Goal: Check status

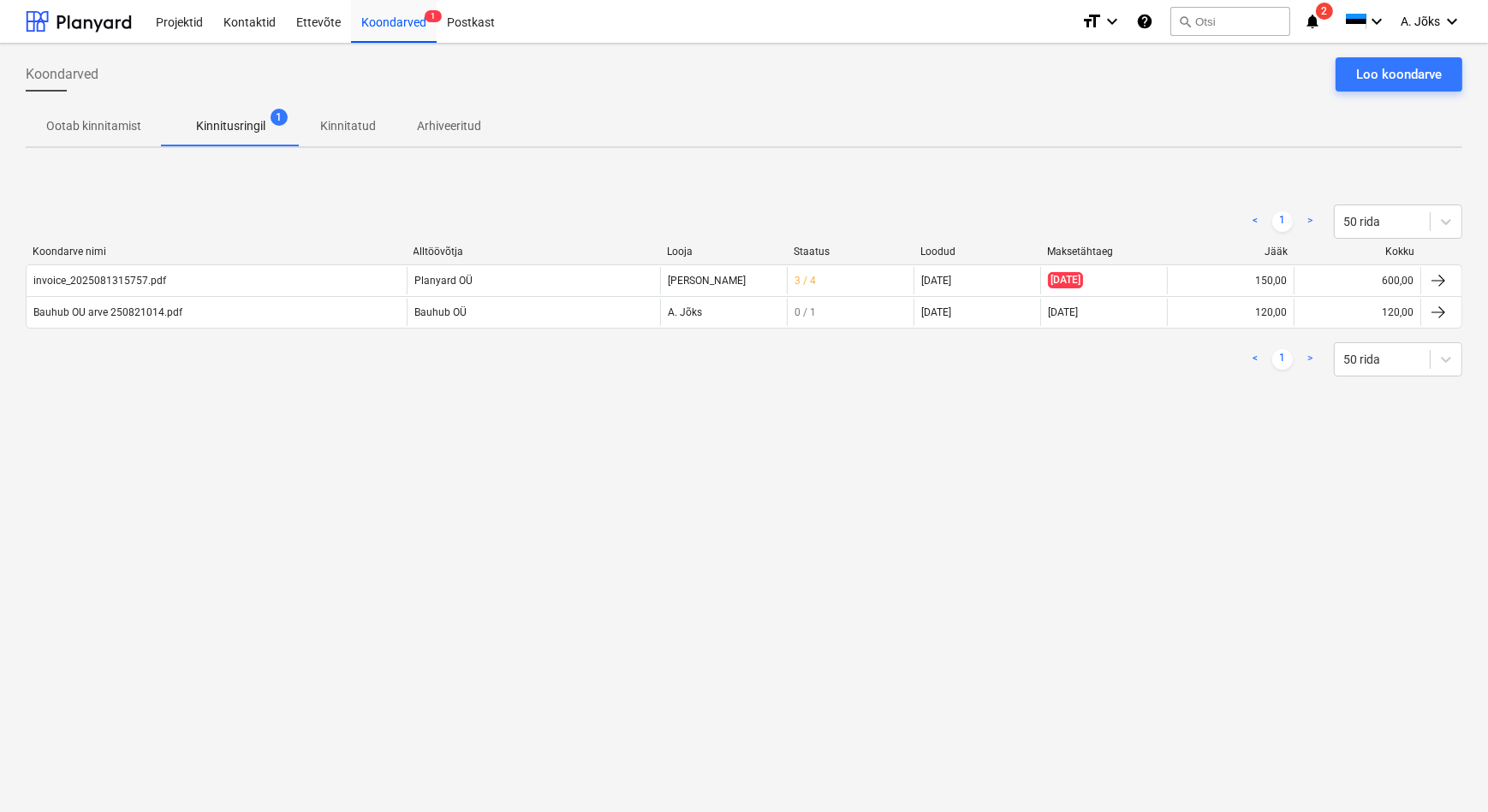
click at [332, 125] on p "Kinnitatud" at bounding box center [348, 126] width 55 height 18
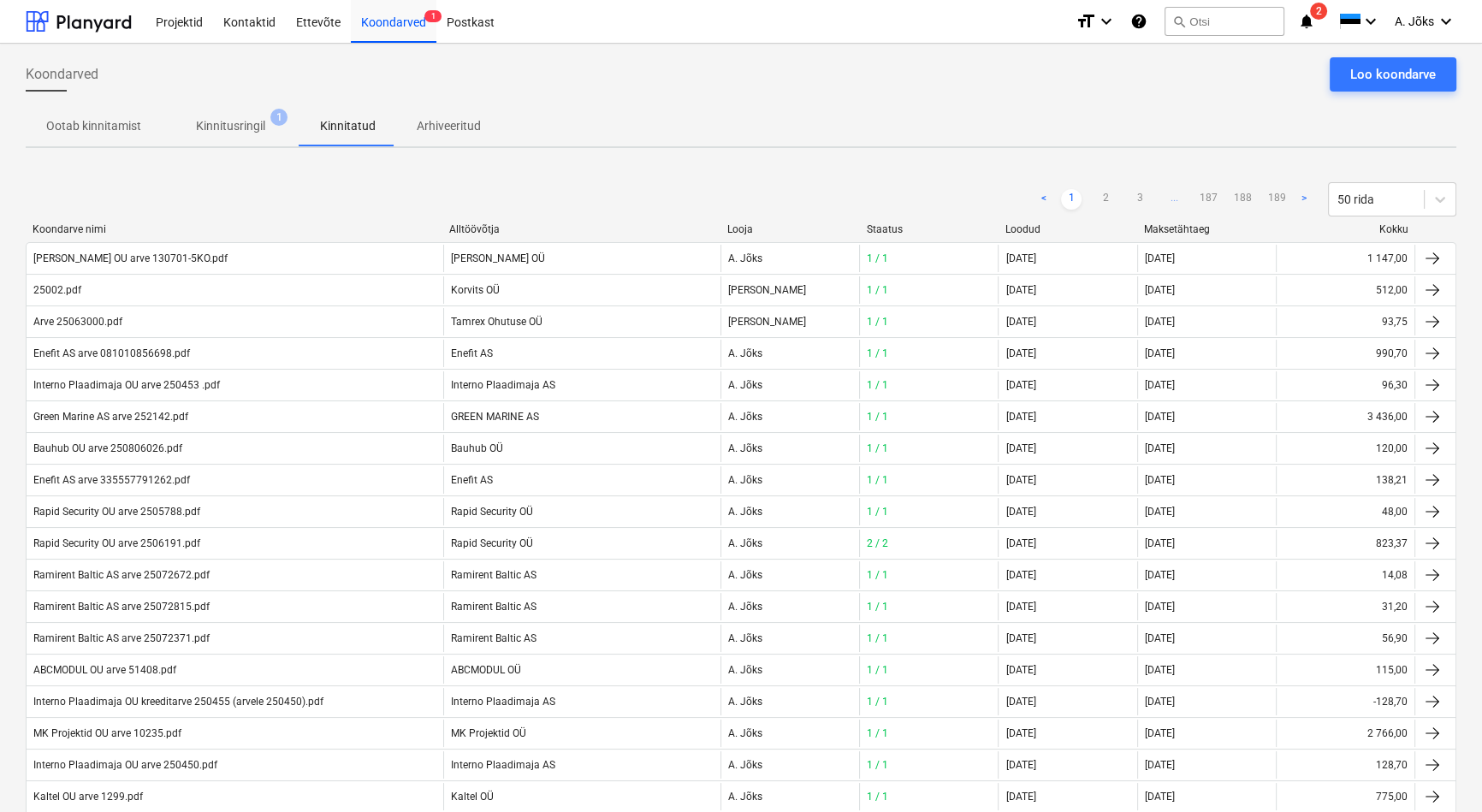
click at [249, 120] on p "Kinnitusringil" at bounding box center [230, 126] width 69 height 18
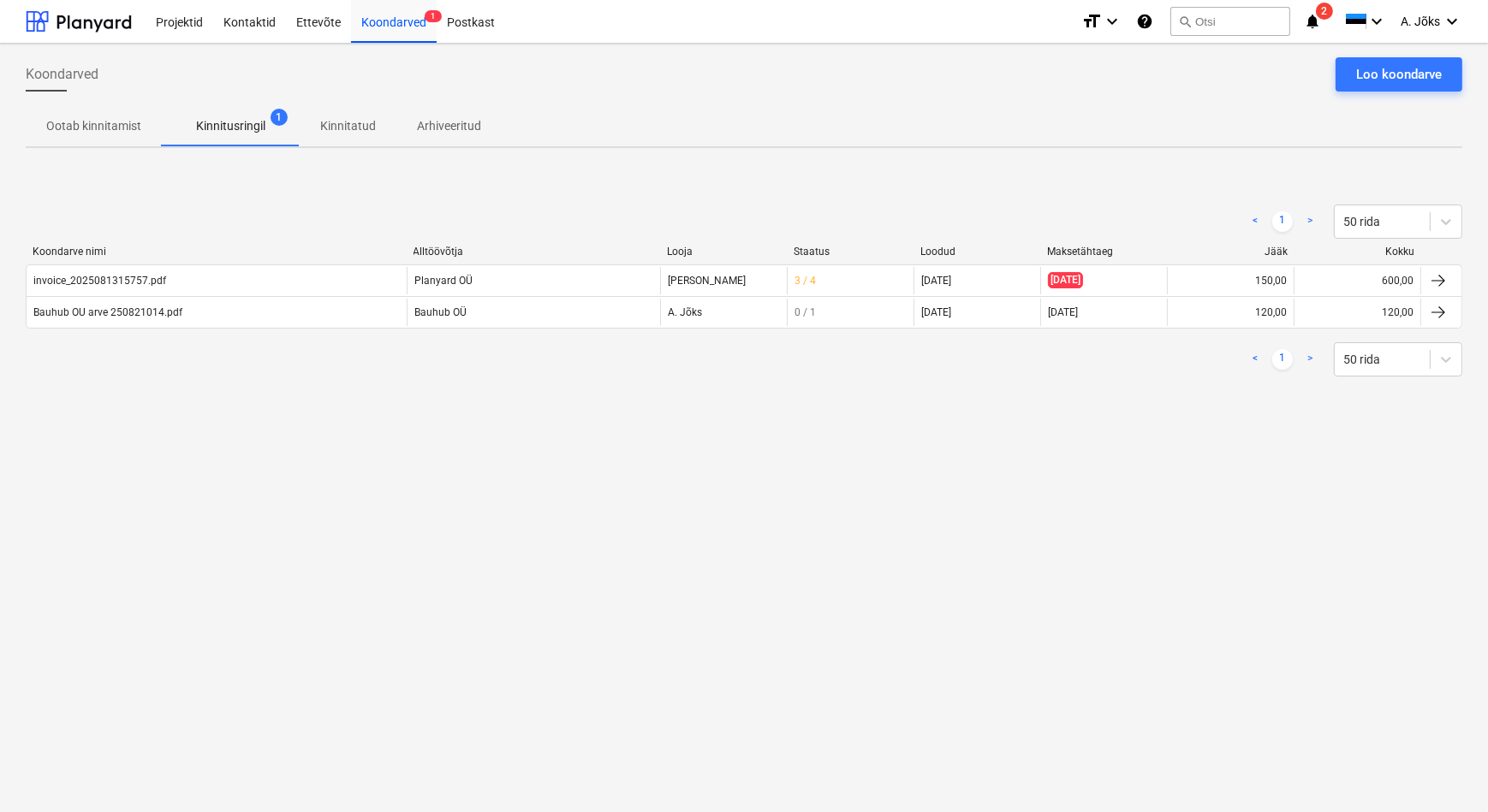
click at [633, 105] on div "Ootab kinnitamist Kinnitusringil 1 Kinnitatud Arhiveeritud" at bounding box center [744, 126] width 1436 height 41
drag, startPoint x: 352, startPoint y: 564, endPoint x: 352, endPoint y: 599, distance: 35.0
click at [352, 564] on div "Koondarved Loo koondarve Ootab kinnitamist Kinnitusringil 1 Kinnitatud Arhiveer…" at bounding box center [744, 428] width 1488 height 769
drag, startPoint x: 1257, startPoint y: 495, endPoint x: 1289, endPoint y: 337, distance: 161.2
click at [1257, 495] on div "Koondarved Loo koondarve Ootab kinnitamist Kinnitusringil 1 Kinnitatud Arhiveer…" at bounding box center [744, 428] width 1488 height 769
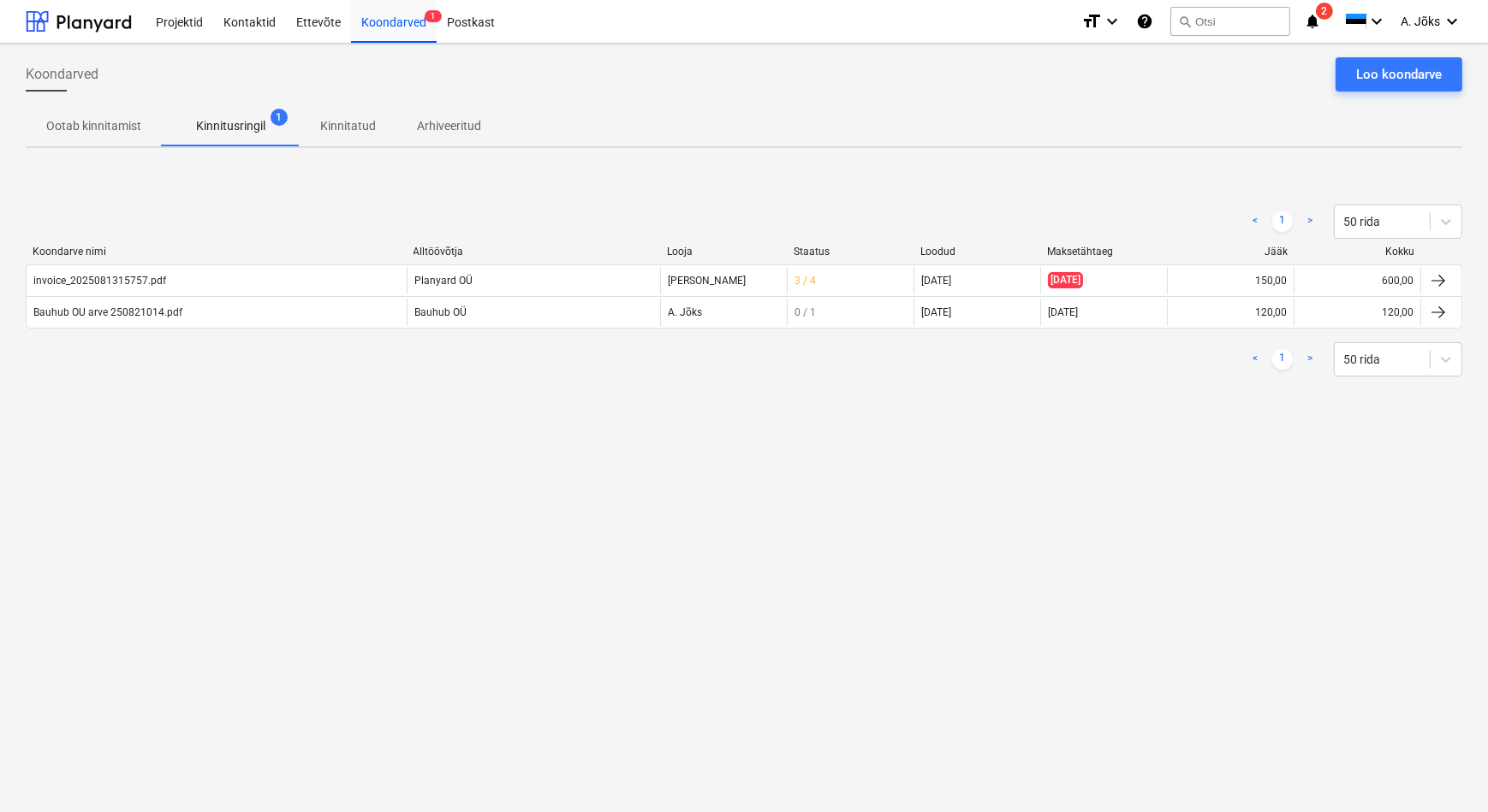
click at [1318, 13] on span "2" at bounding box center [1323, 11] width 18 height 18
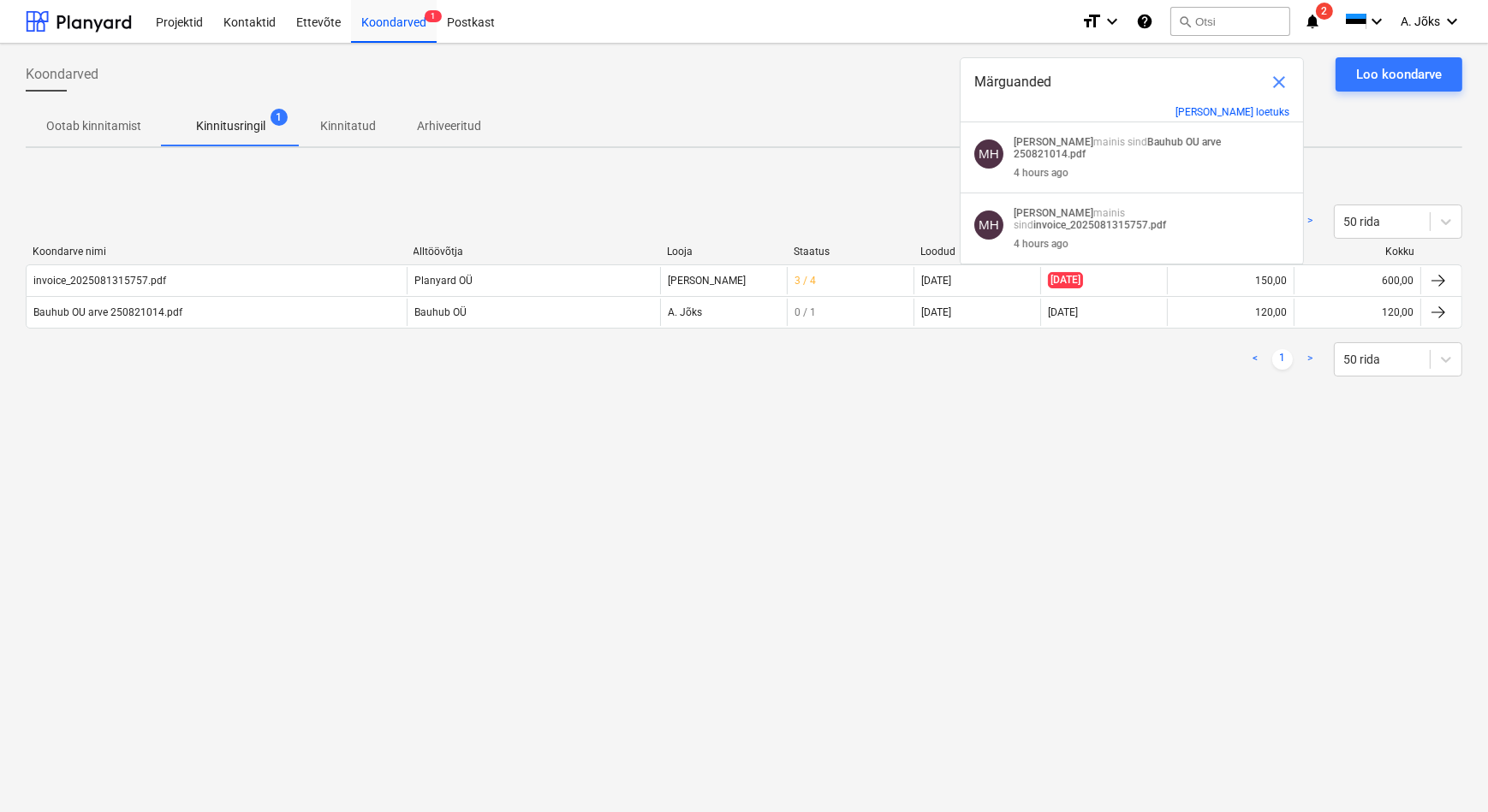
drag, startPoint x: 1181, startPoint y: 591, endPoint x: 1189, endPoint y: 573, distance: 19.7
click at [1182, 589] on div "Koondarved Loo koondarve Ootab kinnitamist Kinnitusringil 1 Kinnitatud Arhiveer…" at bounding box center [744, 428] width 1488 height 769
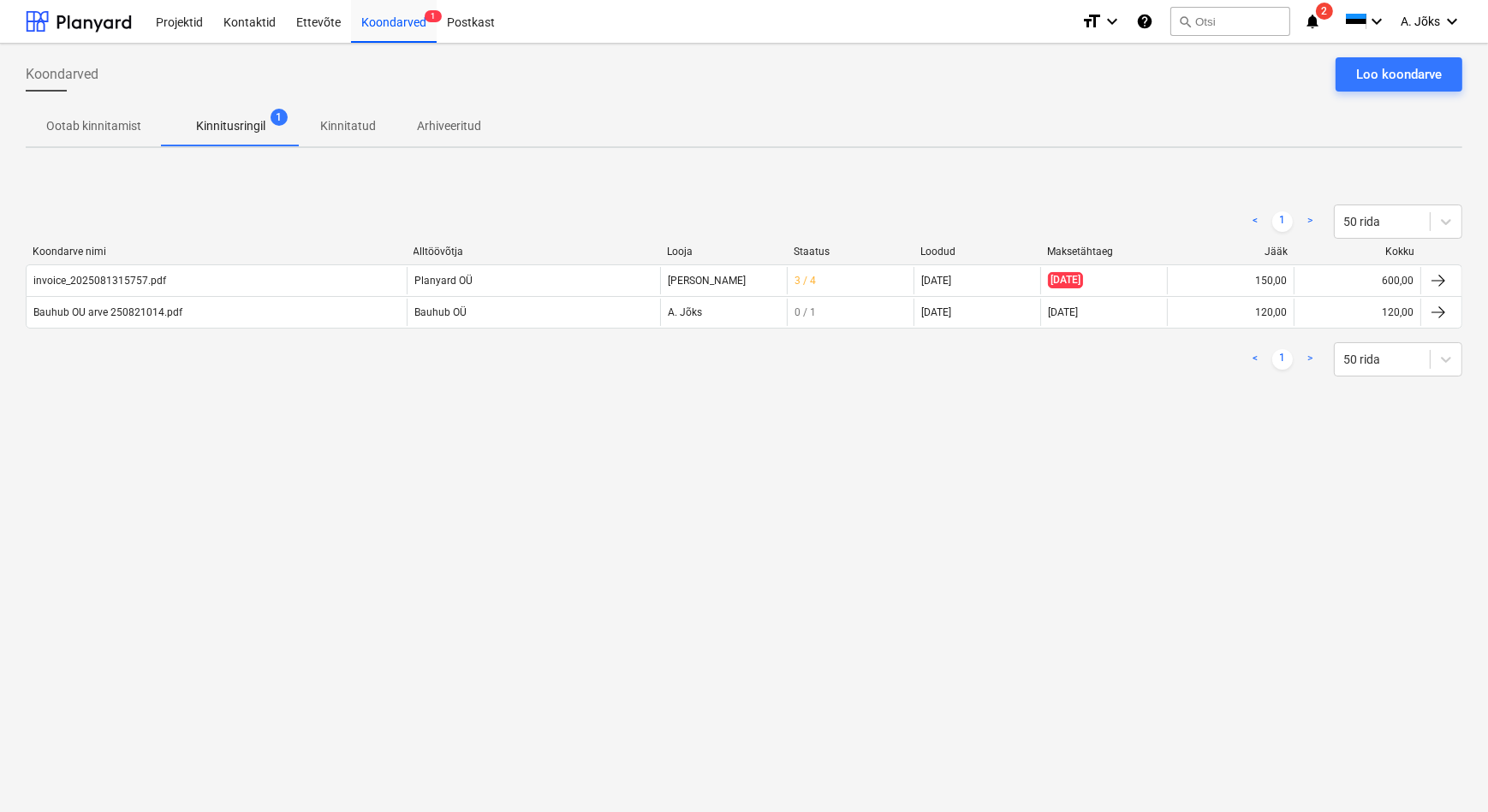
drag, startPoint x: 262, startPoint y: 530, endPoint x: 532, endPoint y: 406, distance: 297.1
click at [262, 530] on div "Koondarved Loo koondarve Ootab kinnitamist Kinnitusringil 1 Kinnitatud Arhiveer…" at bounding box center [744, 428] width 1488 height 769
